Goal: Transaction & Acquisition: Purchase product/service

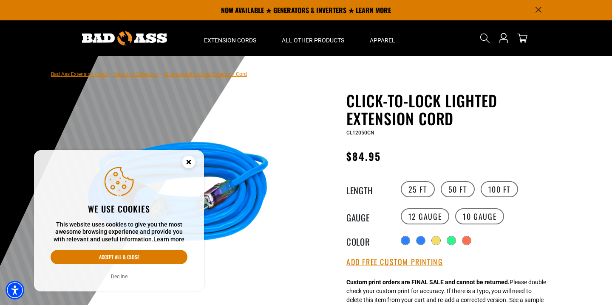
click at [192, 164] on circle "Close this option" at bounding box center [188, 162] width 13 height 13
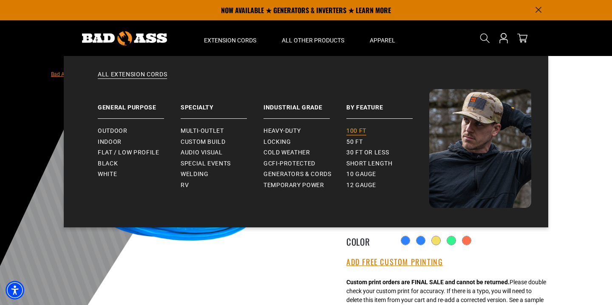
click at [359, 130] on span "100 ft" at bounding box center [356, 131] width 20 height 8
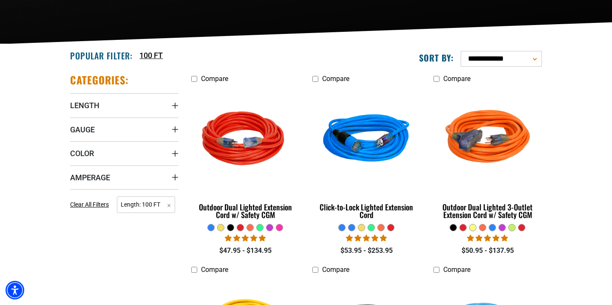
scroll to position [172, 0]
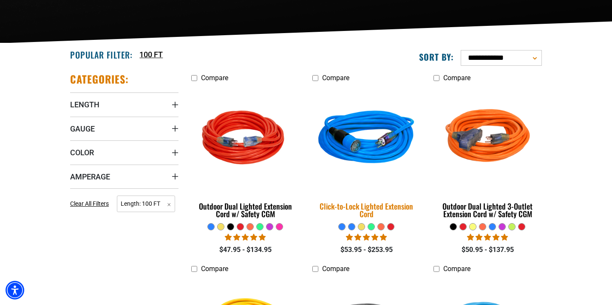
click at [361, 149] on img at bounding box center [366, 139] width 119 height 109
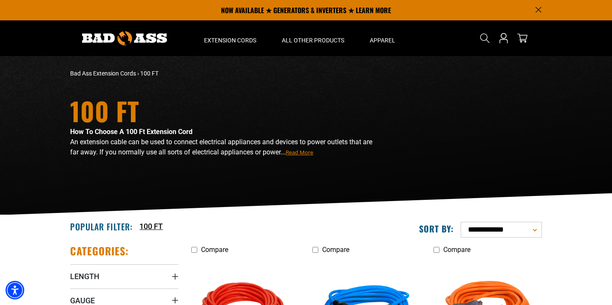
scroll to position [0, 0]
click at [485, 37] on icon "Search" at bounding box center [484, 38] width 11 height 11
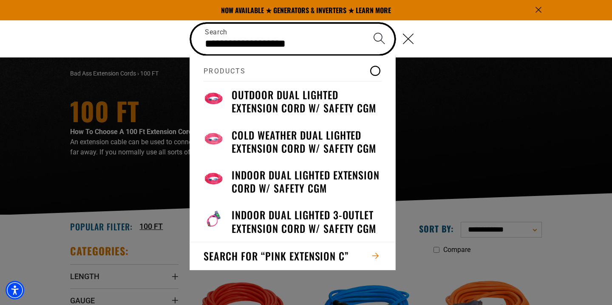
type input "**********"
click at [379, 38] on button "Search" at bounding box center [379, 39] width 30 height 30
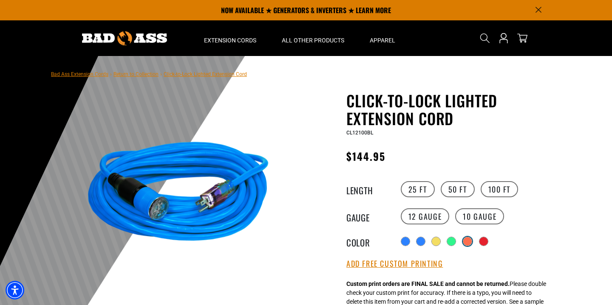
click at [470, 243] on div at bounding box center [467, 241] width 8 height 8
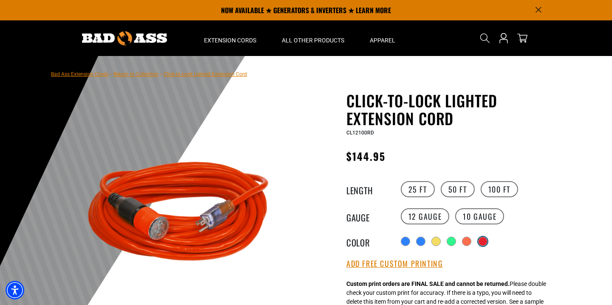
click at [487, 243] on div at bounding box center [482, 241] width 8 height 8
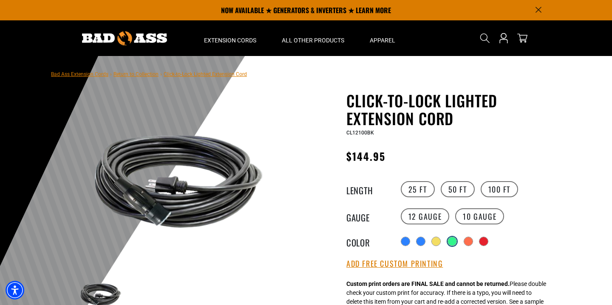
click at [453, 240] on div at bounding box center [452, 241] width 8 height 8
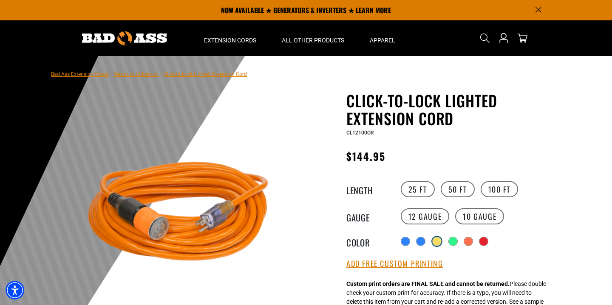
click at [435, 244] on div at bounding box center [436, 241] width 8 height 8
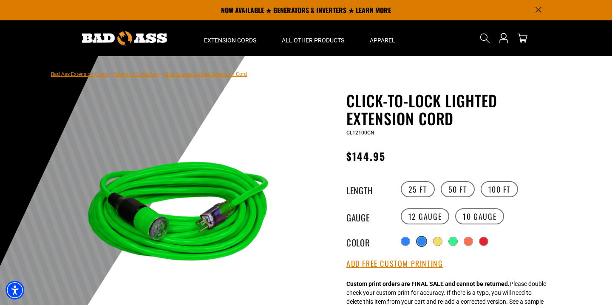
click at [417, 241] on div at bounding box center [421, 241] width 8 height 8
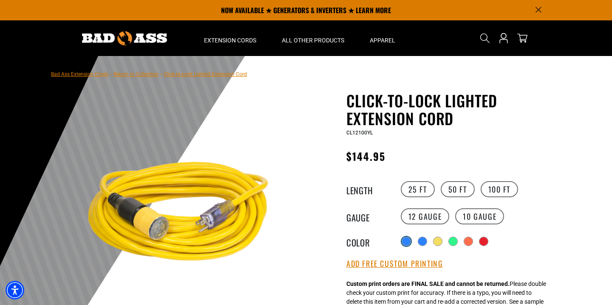
click at [405, 242] on div at bounding box center [406, 241] width 8 height 8
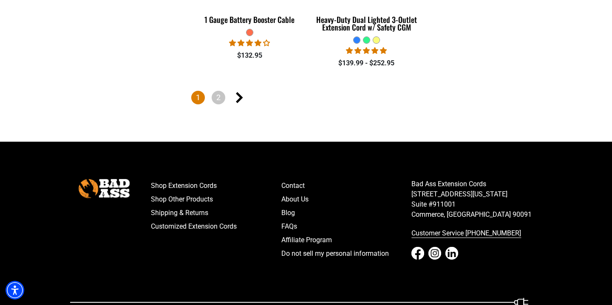
scroll to position [1406, 0]
click at [219, 99] on link "2" at bounding box center [219, 98] width 14 height 14
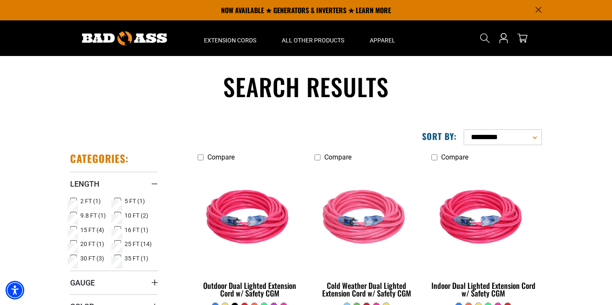
scroll to position [0, 0]
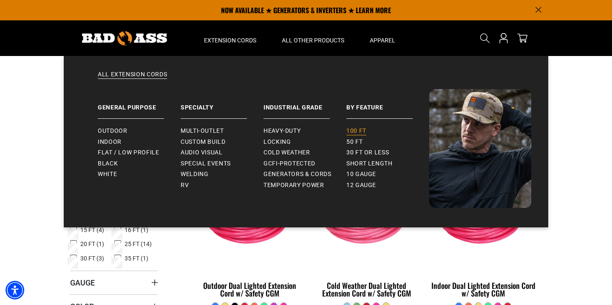
click at [360, 129] on span "100 ft" at bounding box center [356, 131] width 20 height 8
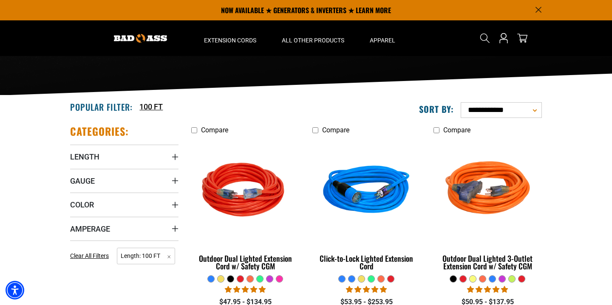
scroll to position [119, 0]
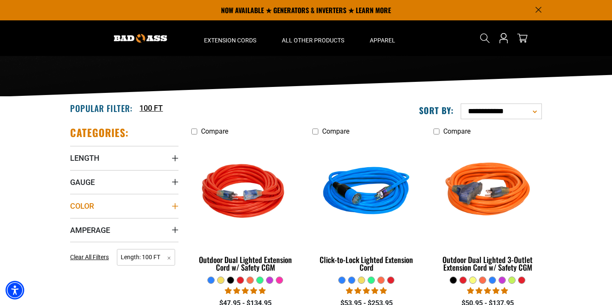
click at [85, 207] on span "Color" at bounding box center [82, 206] width 24 height 10
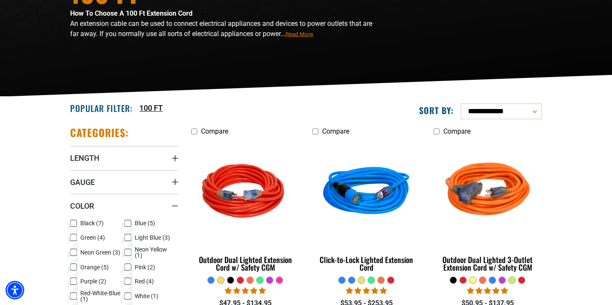
scroll to position [130, 0]
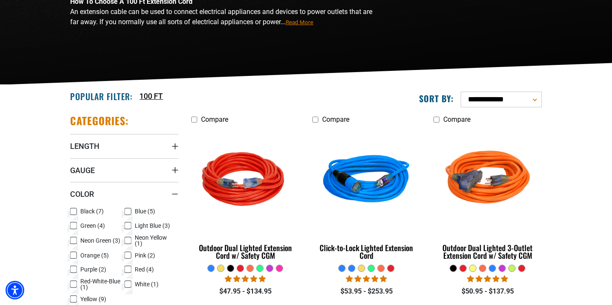
click at [129, 255] on icon at bounding box center [127, 255] width 7 height 11
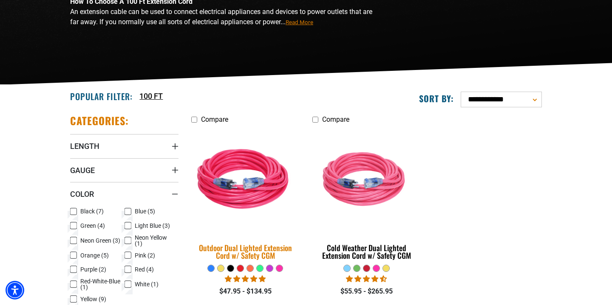
click at [234, 189] on img at bounding box center [245, 181] width 119 height 109
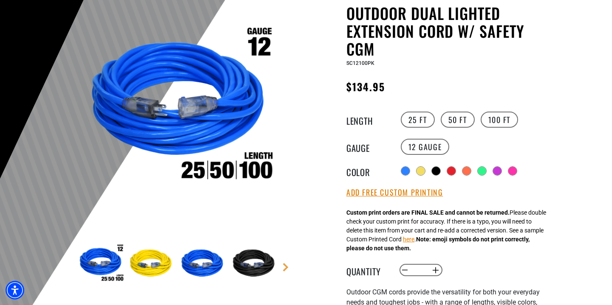
scroll to position [88, 0]
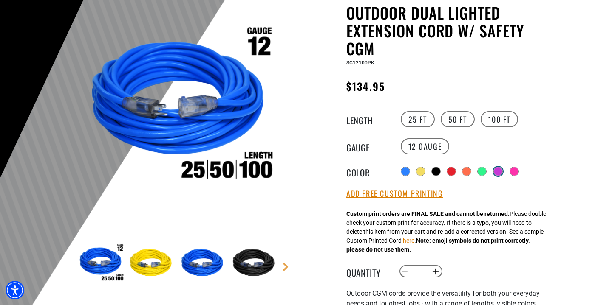
click at [494, 170] on div at bounding box center [498, 171] width 8 height 8
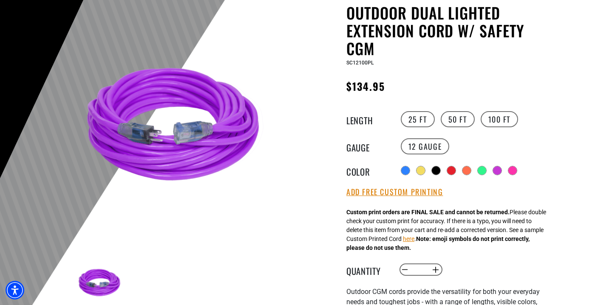
click at [525, 170] on div "Radio button Radio button Radio button Radio button Radio button Radio button" at bounding box center [476, 171] width 156 height 14
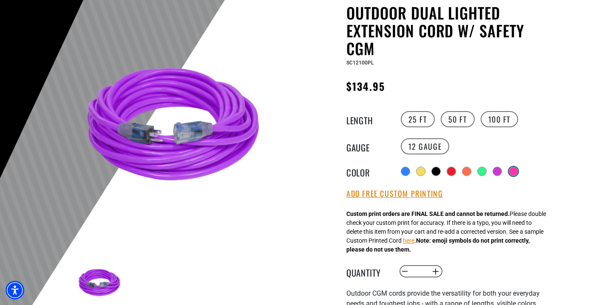
click at [515, 171] on div at bounding box center [513, 171] width 8 height 8
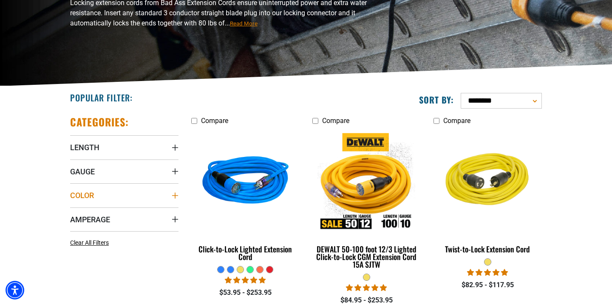
scroll to position [130, 0]
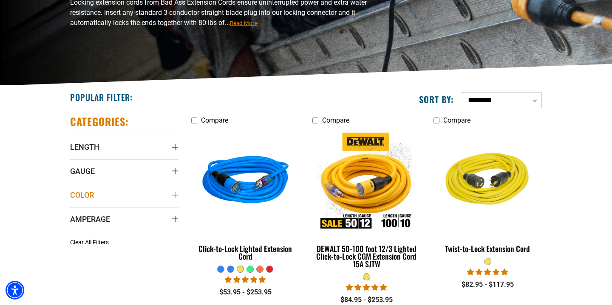
click at [135, 197] on summary "Color" at bounding box center [124, 195] width 108 height 24
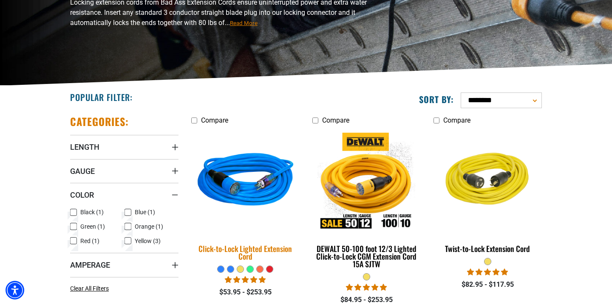
click at [261, 196] on img at bounding box center [245, 181] width 119 height 109
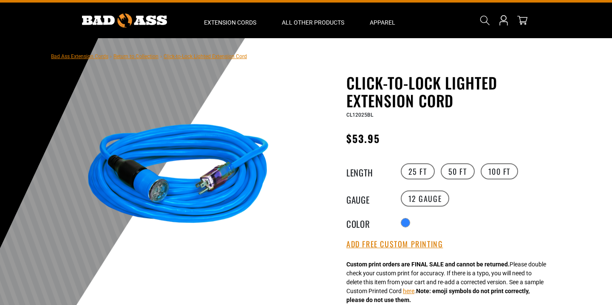
scroll to position [23, 0]
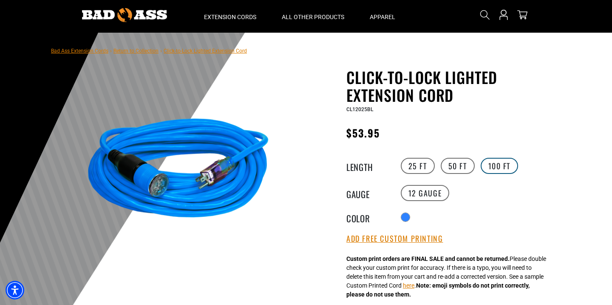
click at [500, 169] on label "100 FT" at bounding box center [499, 166] width 38 height 16
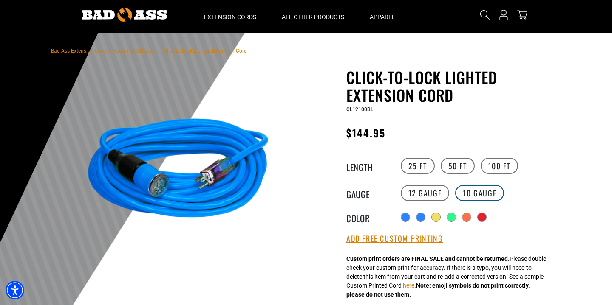
click at [480, 191] on label "10 Gauge products.product.variant_sold_out_or_unavailable" at bounding box center [479, 193] width 49 height 16
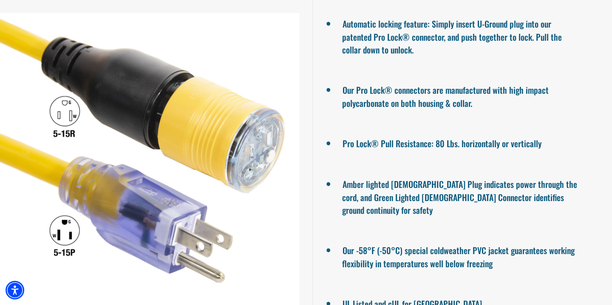
scroll to position [697, 0]
